Goal: Information Seeking & Learning: Learn about a topic

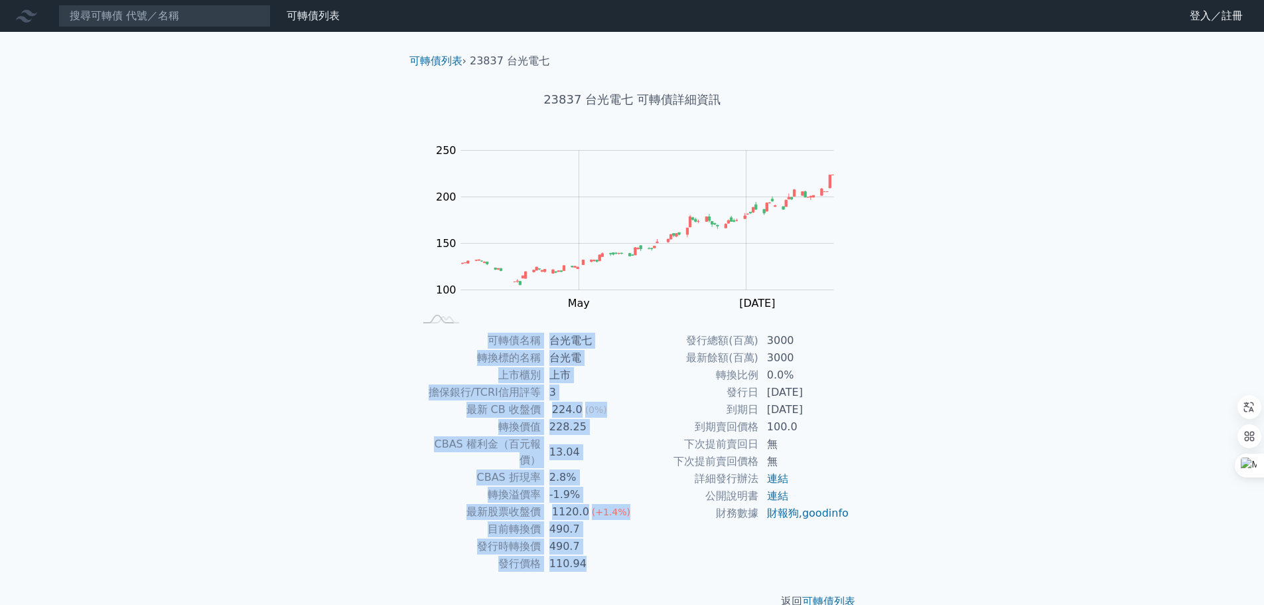
drag, startPoint x: 479, startPoint y: 332, endPoint x: 627, endPoint y: 555, distance: 267.7
click at [627, 555] on tbody "可轉債名稱 台光電七 轉換標的名稱 台光電 上市櫃別 上市 擔保銀行/TCRI信用評等 3 最新 CB 收盤價 224.0 (0%) 轉換價值 228.25 …" at bounding box center [524, 452] width 218 height 240
copy tbody "可轉債名稱 台光電七 轉換標的名稱 台光電 上市櫃別 上市 擔保銀行/TCRI信用評等 3 最新 CB 收盤價 224.0 (0%) 轉換價值 228.25 …"
click at [497, 370] on td "上市櫃別" at bounding box center [478, 374] width 127 height 17
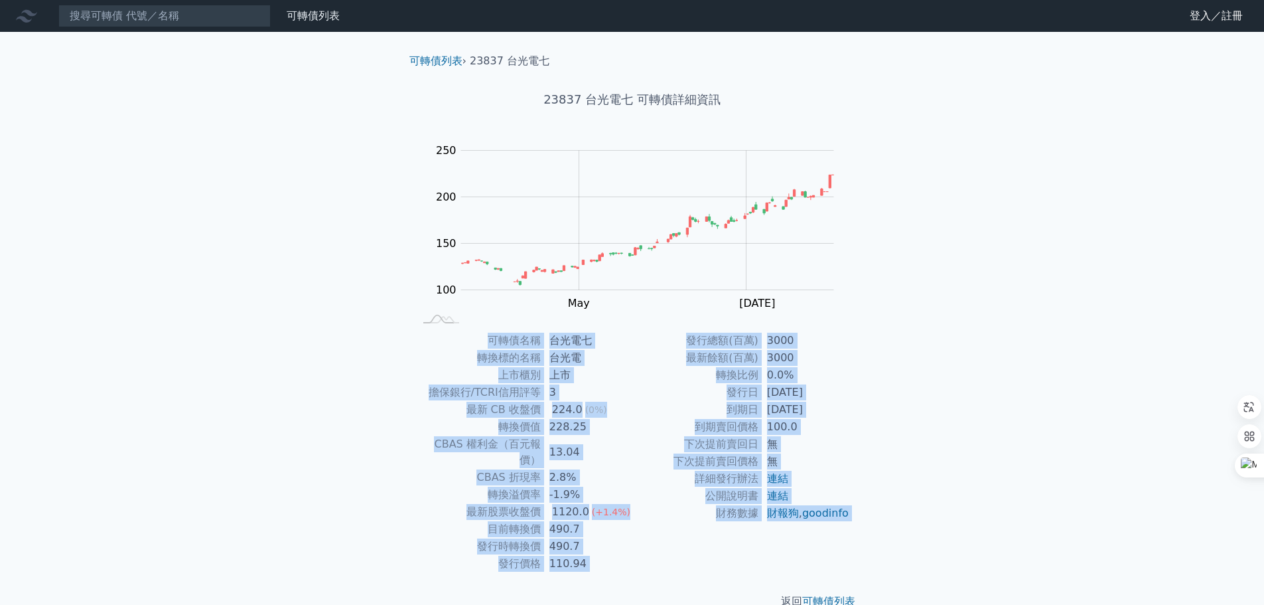
drag, startPoint x: 490, startPoint y: 337, endPoint x: 637, endPoint y: 558, distance: 265.8
click at [643, 577] on div "可轉債列表 › 23837 台光電七 23837 台光電七 可轉債詳細資訊 Zoom Out 100 60 80 100 120 140 300 250 20…" at bounding box center [632, 331] width 467 height 599
click at [542, 486] on td "-1.9%" at bounding box center [587, 494] width 91 height 17
drag, startPoint x: 483, startPoint y: 333, endPoint x: 568, endPoint y: 562, distance: 244.0
click at [568, 562] on div "可轉債列表 › 23837 台光電七 23837 台光電七 可轉債詳細資訊 Zoom Out 100 60 80 100 120 140 300 250 20…" at bounding box center [632, 331] width 467 height 599
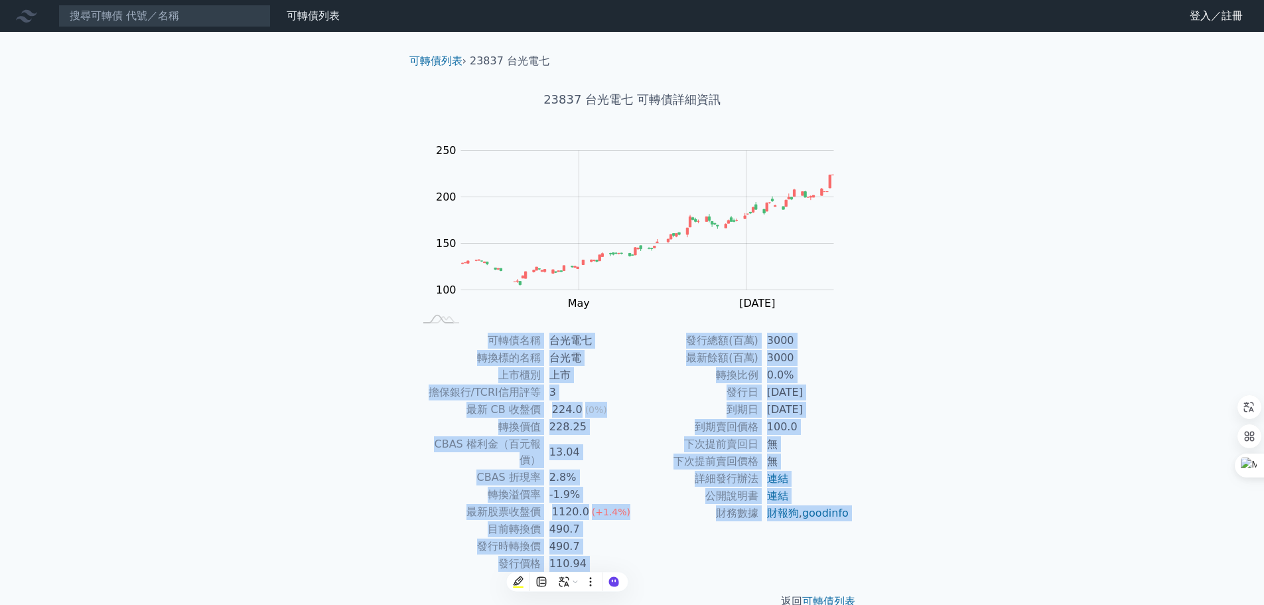
copy div "可轉債名稱 台光電七 轉換標的名稱 台光電 上市櫃別 上市 擔保銀行/TCRI信用評等 3 最新 CB 收盤價 224.0 (0%) 轉換價值 228.25 …"
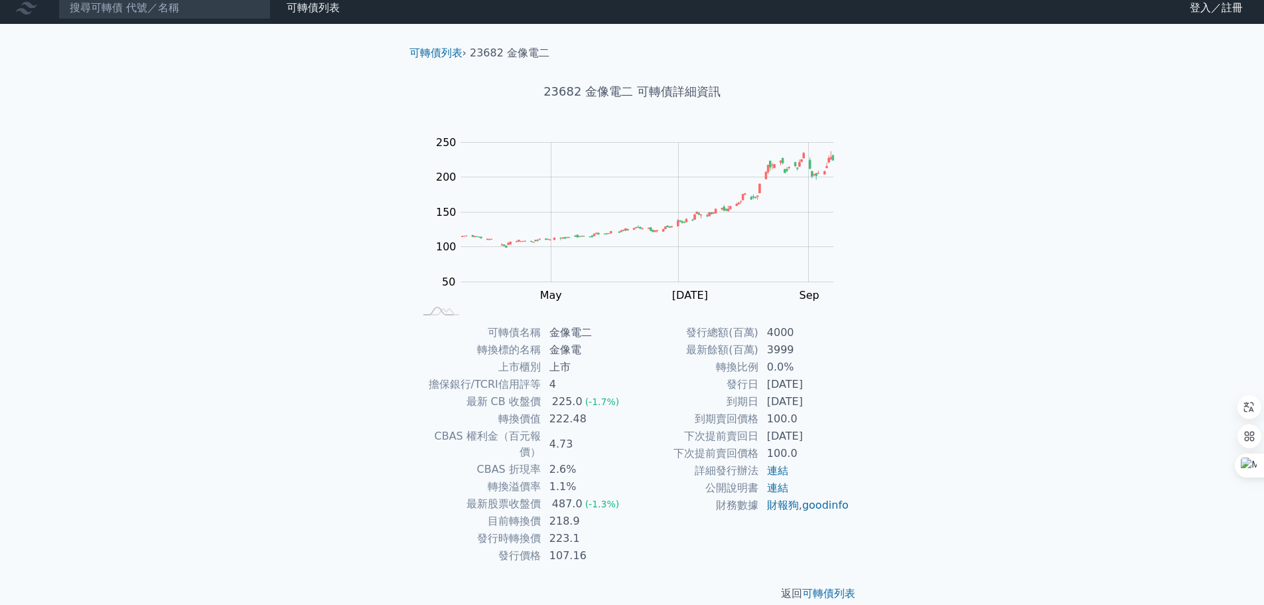
scroll to position [10, 0]
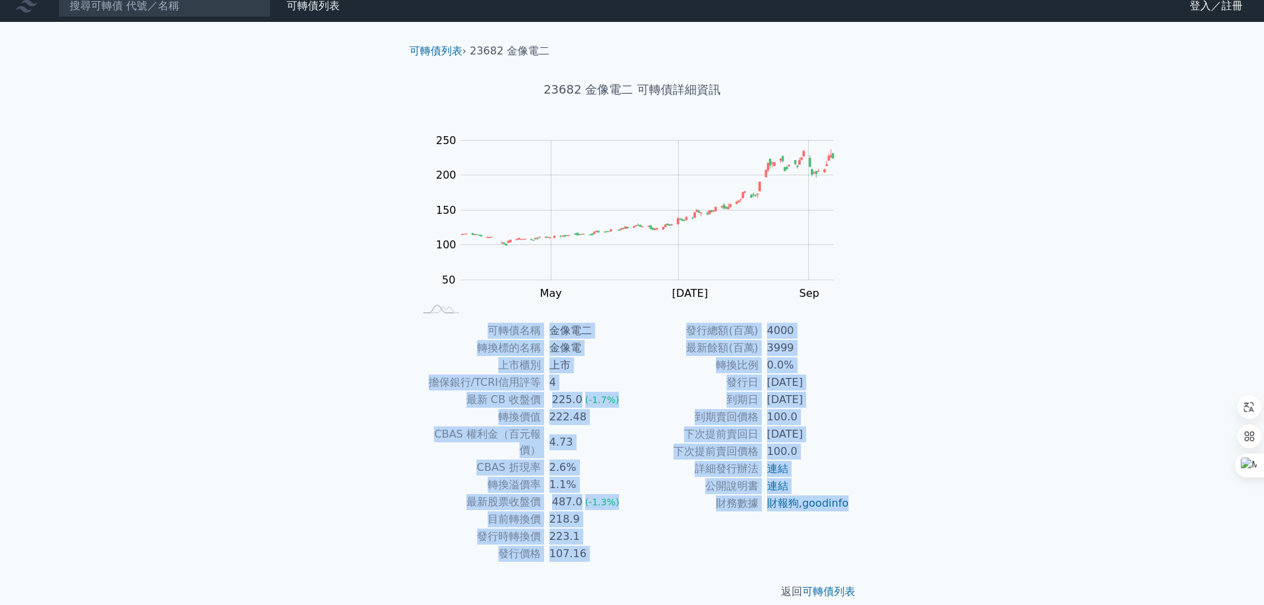
drag, startPoint x: 471, startPoint y: 319, endPoint x: 829, endPoint y: 526, distance: 413.4
click at [829, 526] on div "可轉債列表 › 23682 金像電二 23682 金像電二 可轉債詳細資訊 Zoom Out 100 -50 0 50 100 150 200 250 300…" at bounding box center [632, 321] width 467 height 599
copy div "lorem ipsu dolors ame cons ad elit/SEDDoeiu 4 te IN utl 471.6 (-1.2%) etdo 458.…"
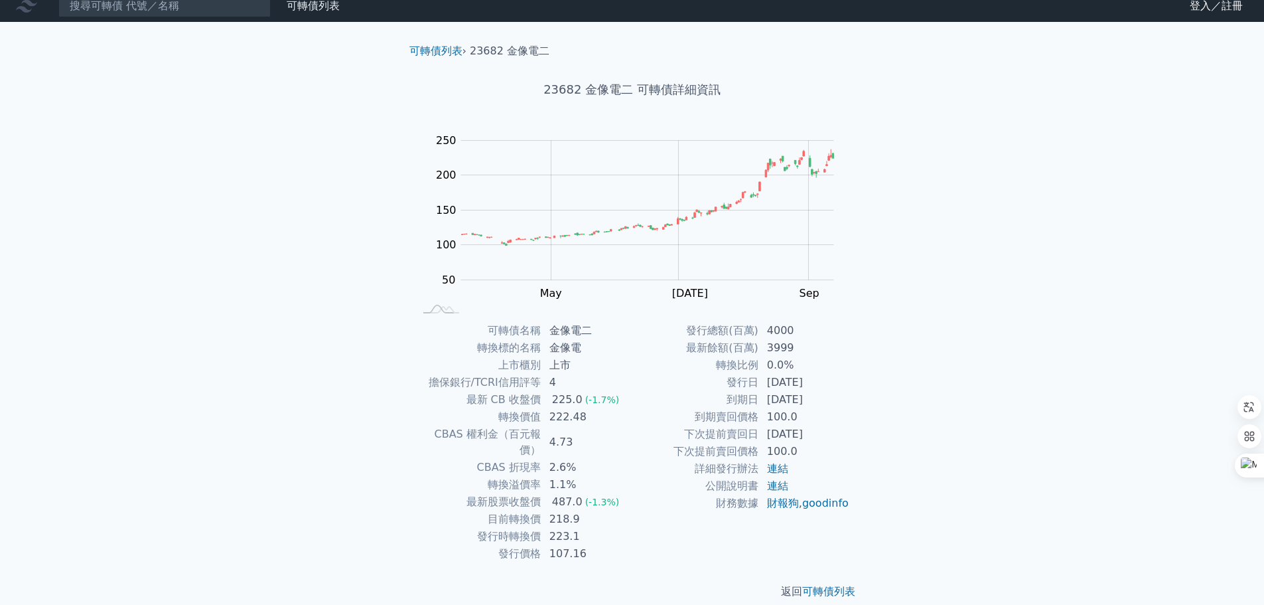
drag, startPoint x: 48, startPoint y: 197, endPoint x: 88, endPoint y: 0, distance: 201.1
click at [50, 190] on div "可轉債列表 財務數據 可轉債列表 財務數據 登入／註冊 登入／註冊 可轉債列表 › 23682 金像電二 23682 金像電二 可轉債詳細資訊 Zoom Ou…" at bounding box center [632, 305] width 1264 height 631
